Goal: Transaction & Acquisition: Download file/media

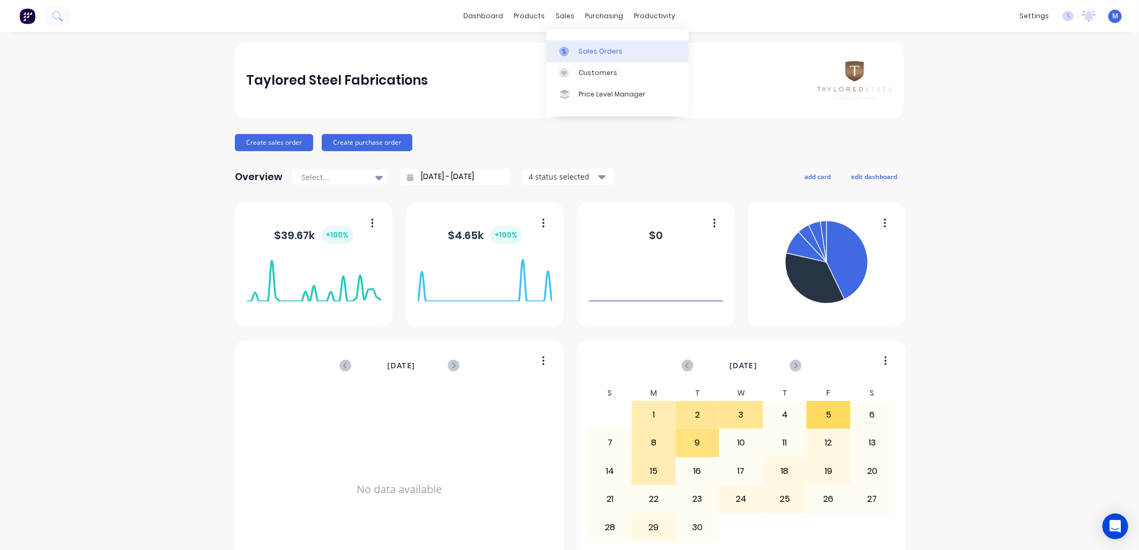
click at [574, 49] on div at bounding box center [567, 52] width 16 height 10
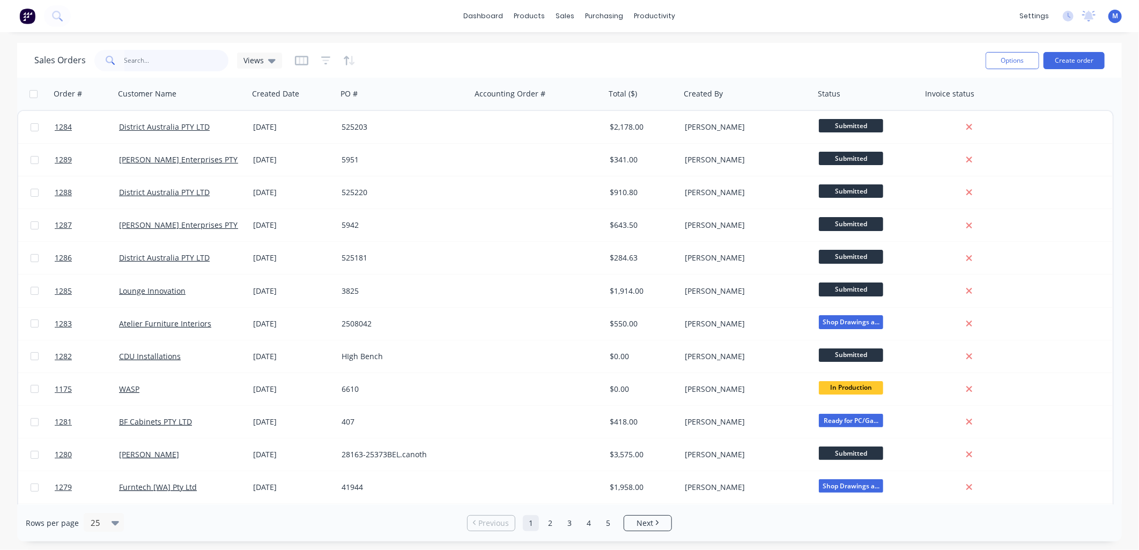
click at [153, 59] on input "text" at bounding box center [176, 60] width 105 height 21
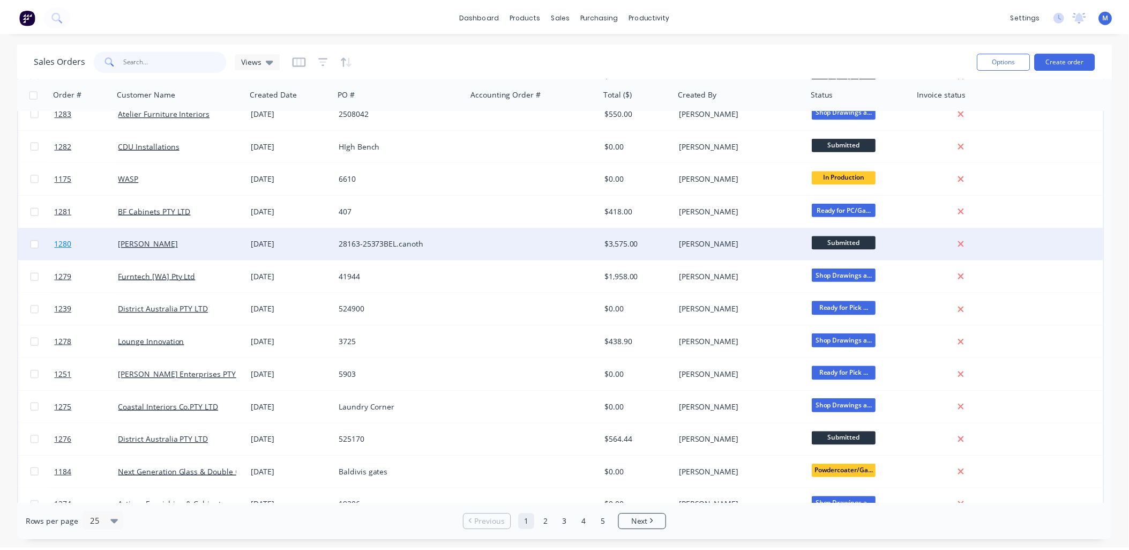
scroll to position [238, 0]
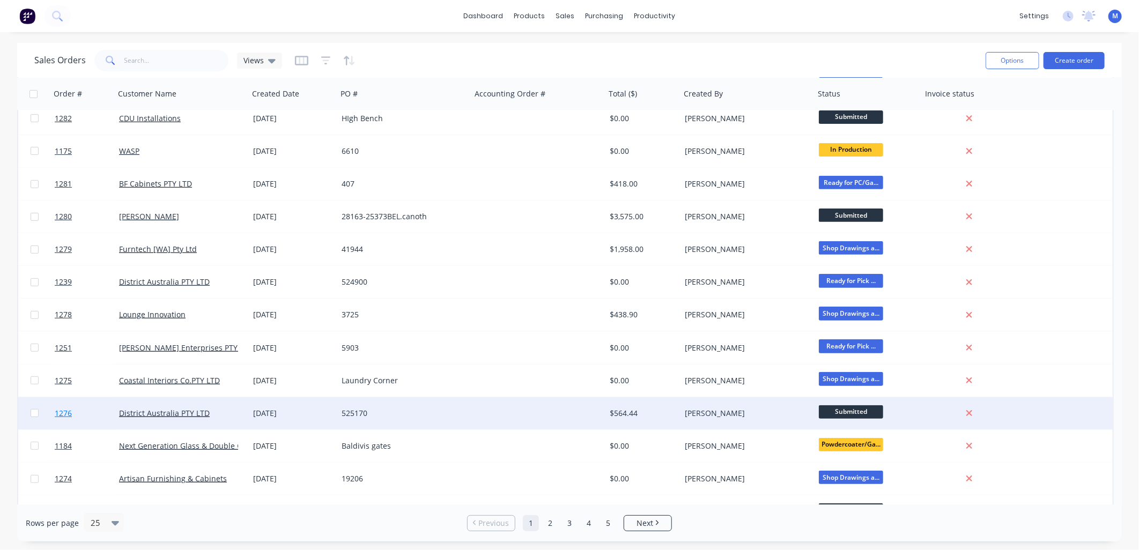
click at [70, 413] on span "1276" at bounding box center [63, 413] width 17 height 11
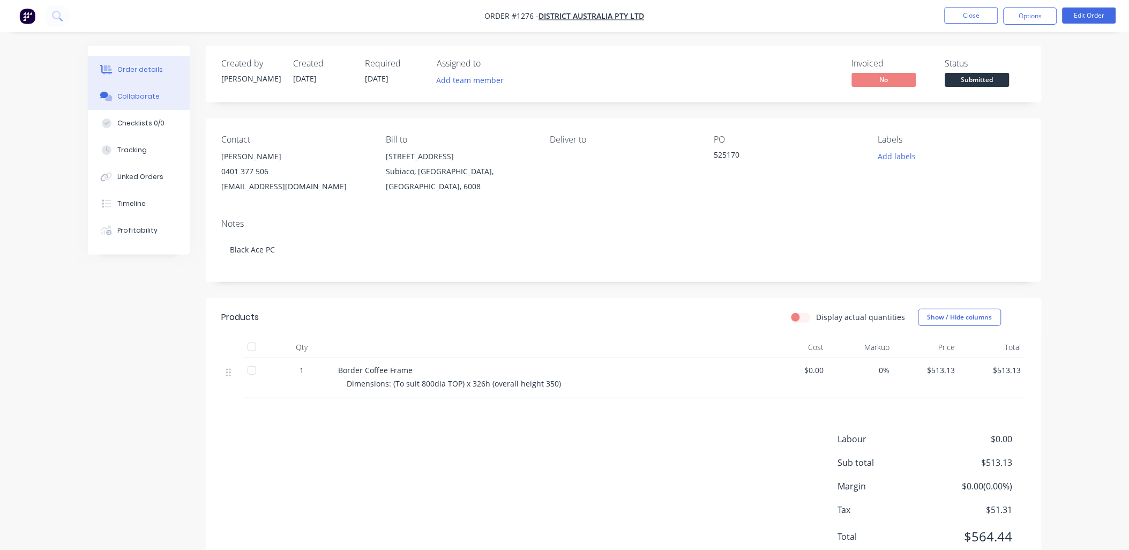
click at [150, 93] on div "Collaborate" at bounding box center [138, 97] width 42 height 10
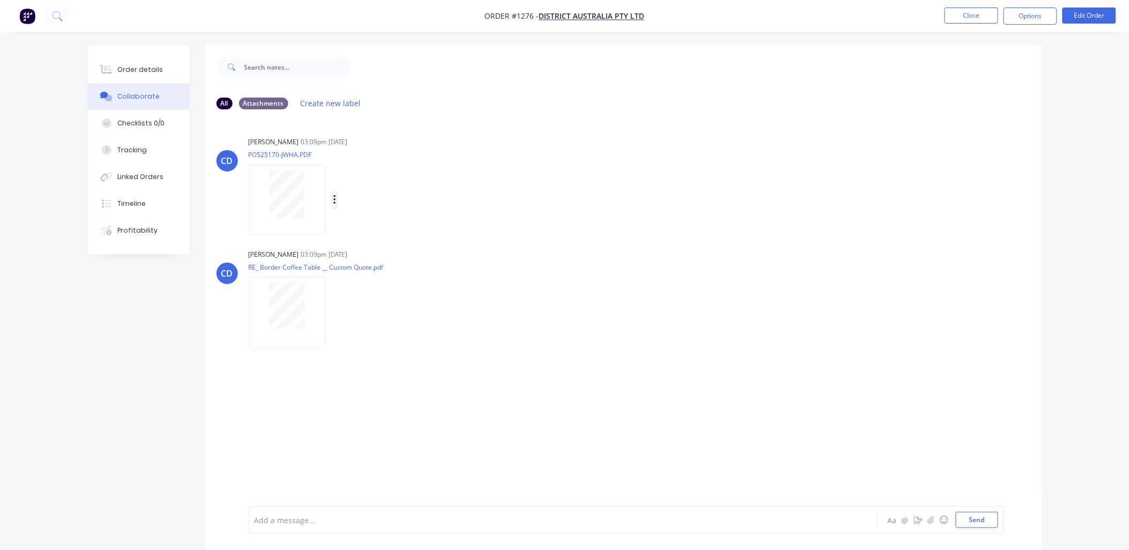
click at [333, 195] on icon "button" at bounding box center [334, 200] width 3 height 12
click at [378, 224] on button "Download" at bounding box center [405, 229] width 121 height 24
click at [335, 314] on icon "button" at bounding box center [334, 313] width 3 height 12
click at [367, 338] on button "Download" at bounding box center [405, 341] width 121 height 24
